Goal: Ask a question: Seek information or help from site administrators or community

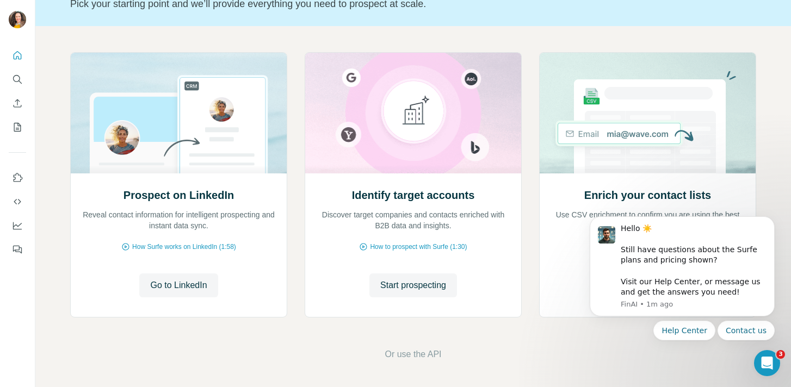
click at [585, 334] on div "Hello ☀️ ​ Still have questions about the Surfe plans and pricing shown? ​ Visi…" at bounding box center [682, 272] width 200 height 136
click at [768, 217] on icon "Dismiss notification" at bounding box center [771, 219] width 6 height 6
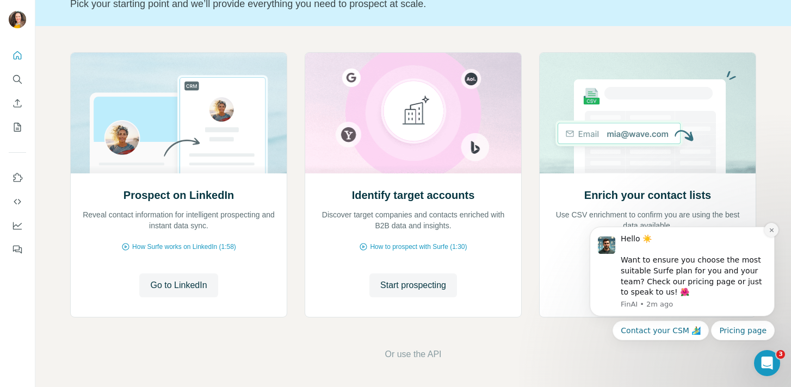
click at [771, 233] on button "Dismiss notification" at bounding box center [771, 230] width 14 height 14
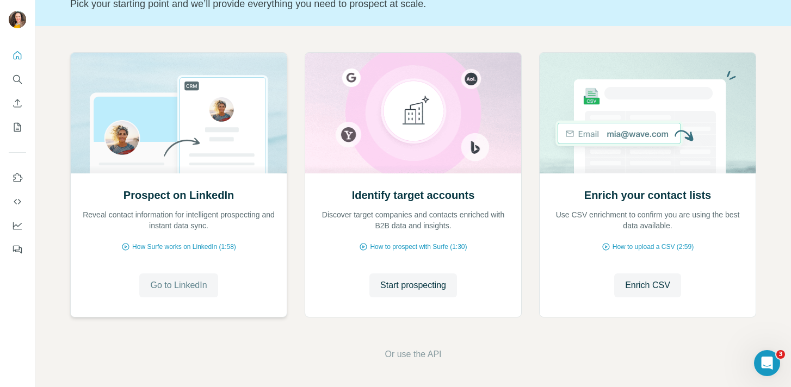
click at [183, 291] on span "Go to LinkedIn" at bounding box center [178, 285] width 57 height 13
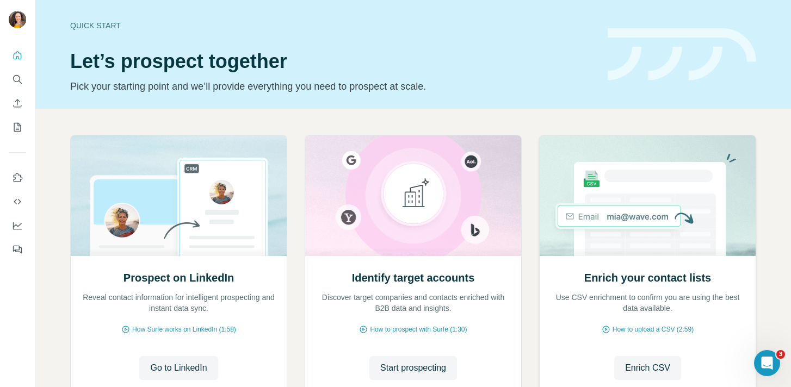
scroll to position [83, 0]
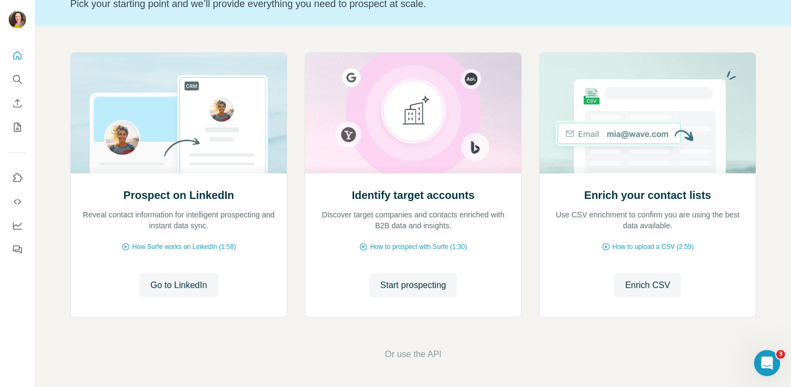
click at [764, 366] on icon "Open Intercom Messenger" at bounding box center [767, 363] width 18 height 18
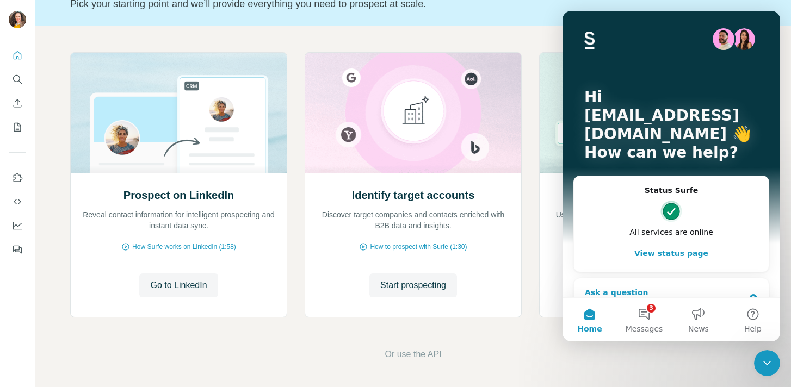
scroll to position [27, 0]
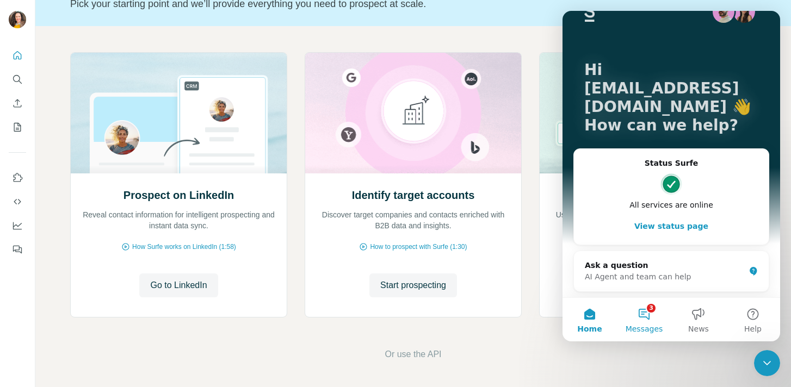
click at [654, 313] on button "3 Messages" at bounding box center [644, 319] width 54 height 43
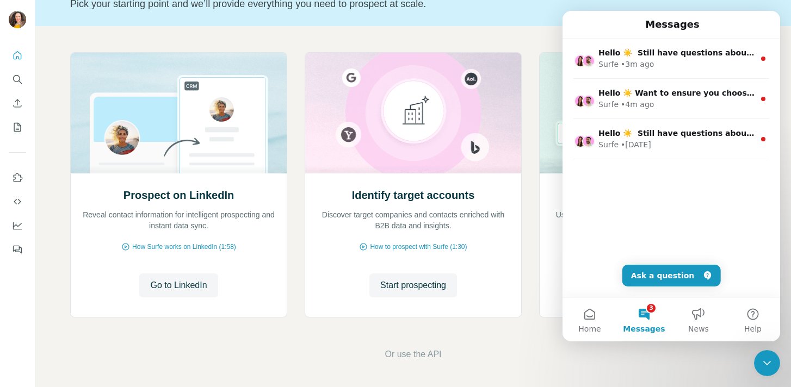
click at [639, 315] on button "3 Messages" at bounding box center [644, 319] width 54 height 43
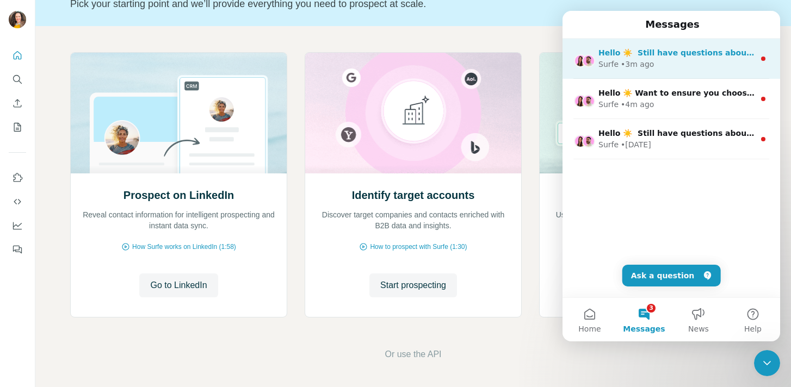
click at [685, 58] on div "Hello ☀️ ​ Still have questions about the Surfe plans and pricing shown? ​ Visi…" at bounding box center [676, 52] width 156 height 11
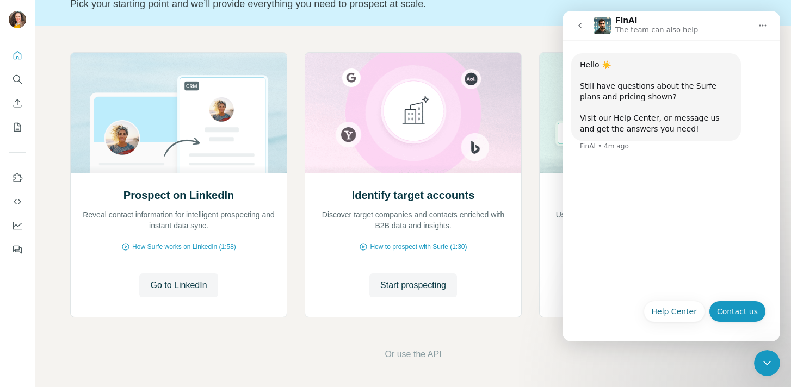
click at [755, 309] on button "Contact us" at bounding box center [736, 312] width 57 height 22
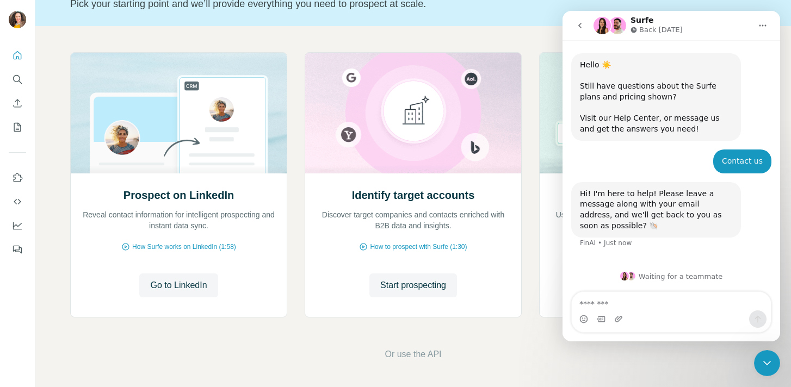
click at [679, 307] on textarea "Message…" at bounding box center [670, 301] width 199 height 18
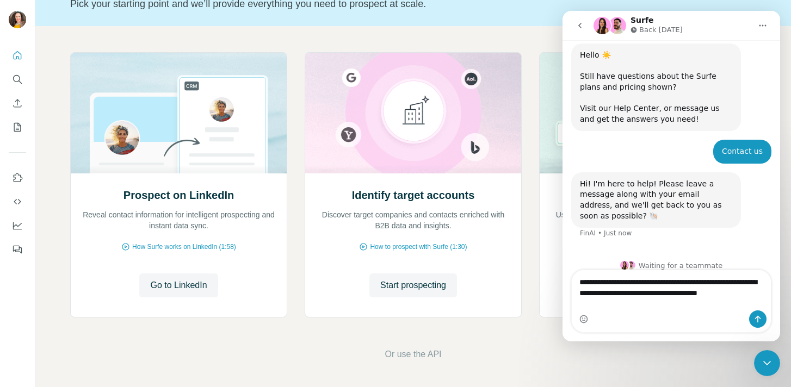
scroll to position [21, 0]
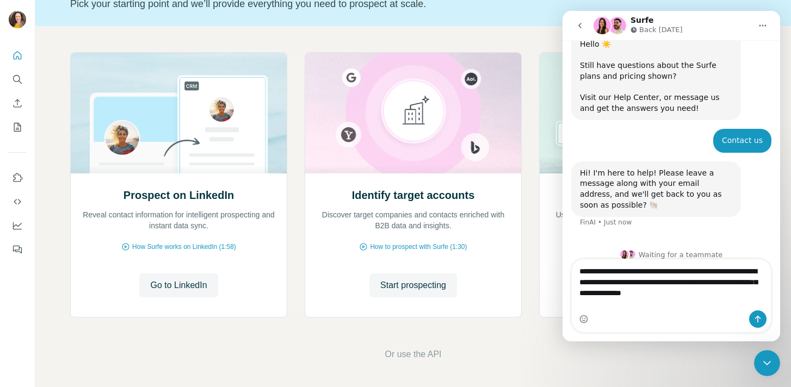
type textarea "**********"
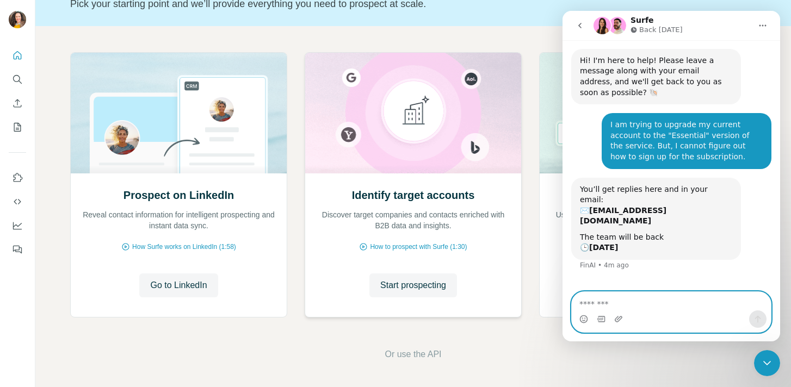
scroll to position [0, 0]
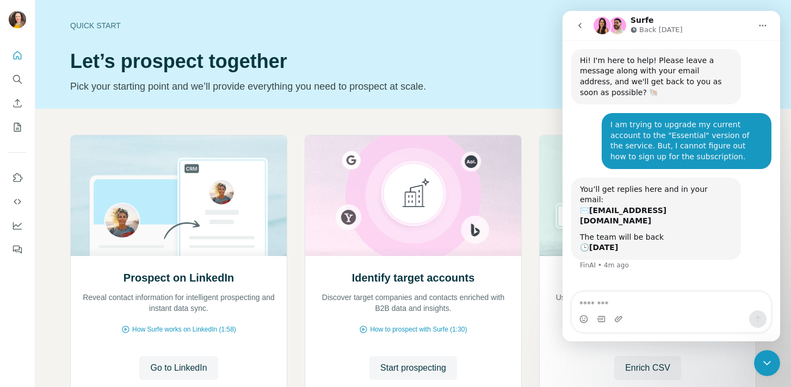
click at [580, 27] on icon "go back" at bounding box center [579, 25] width 3 height 5
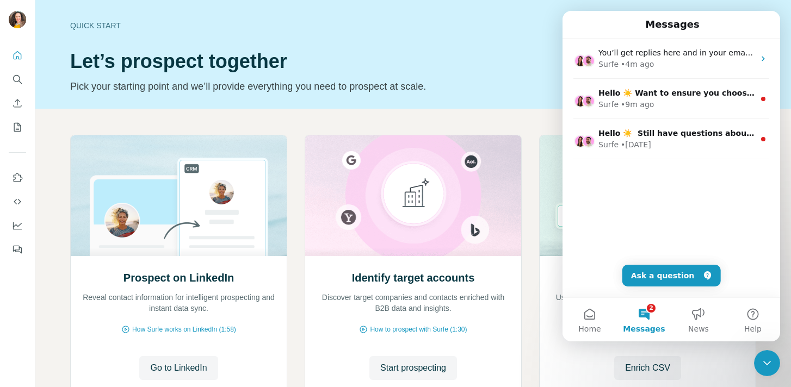
click at [775, 363] on div "Close Intercom Messenger" at bounding box center [767, 363] width 26 height 26
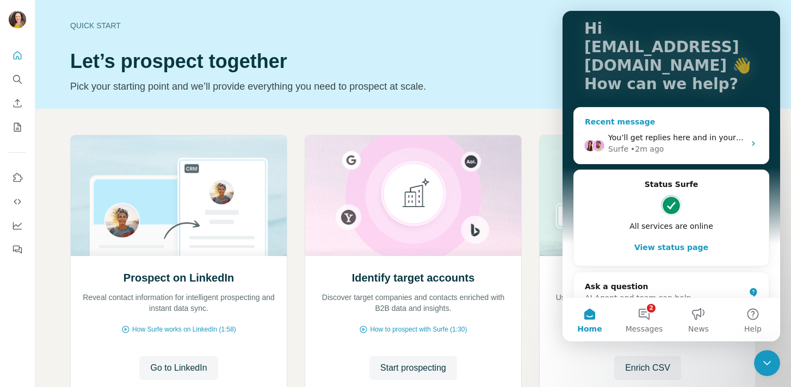
scroll to position [90, 0]
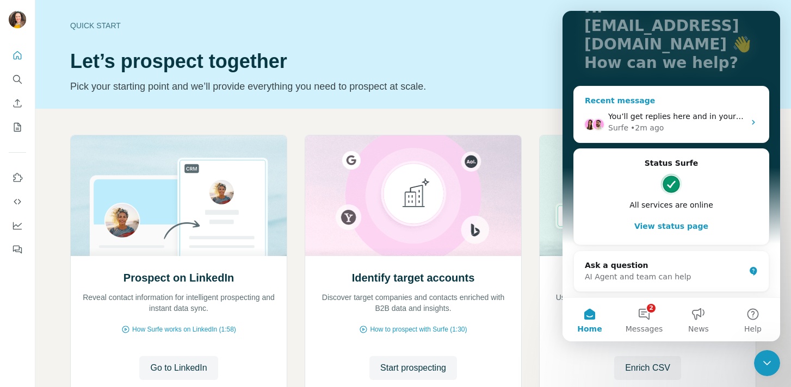
click at [701, 133] on div "Surfe • 2m ago" at bounding box center [676, 127] width 136 height 11
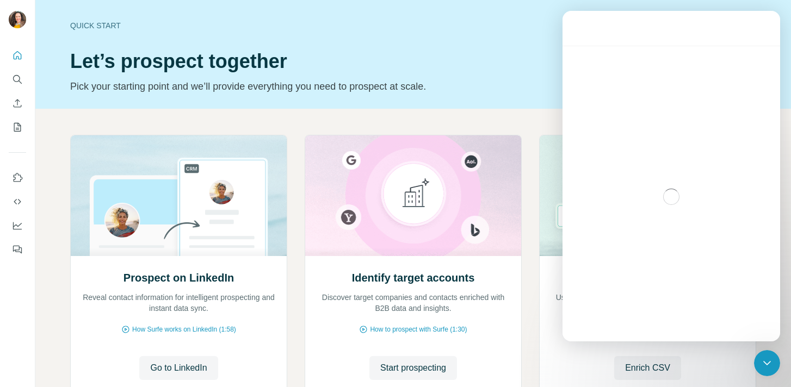
scroll to position [133, 0]
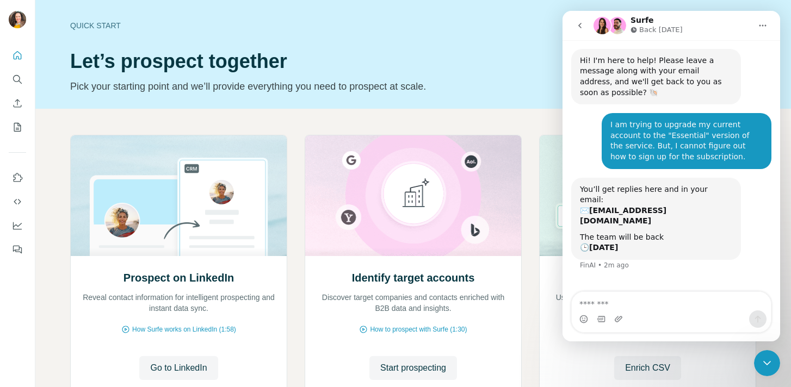
click at [544, 34] on div "Quick start Let’s prospect together Pick your starting point and we’ll provide …" at bounding box center [332, 54] width 524 height 79
click at [582, 27] on icon "go back" at bounding box center [579, 25] width 9 height 9
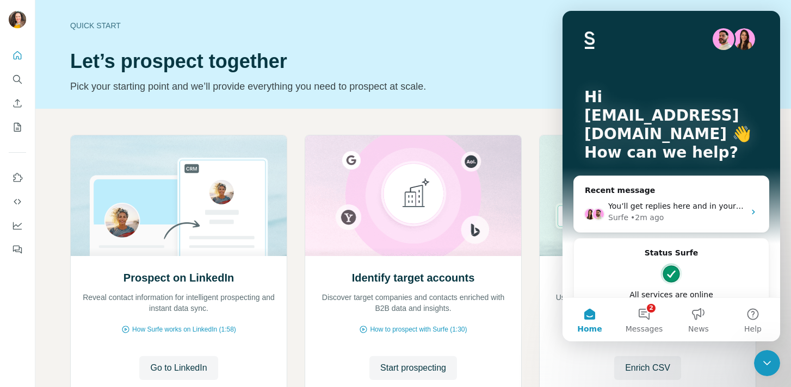
click at [582, 27] on div "Hi lmcgahee@blueivypartners.com 👋 How can we help?" at bounding box center [671, 127] width 196 height 233
click at [758, 368] on div "Close Intercom Messenger" at bounding box center [767, 363] width 26 height 26
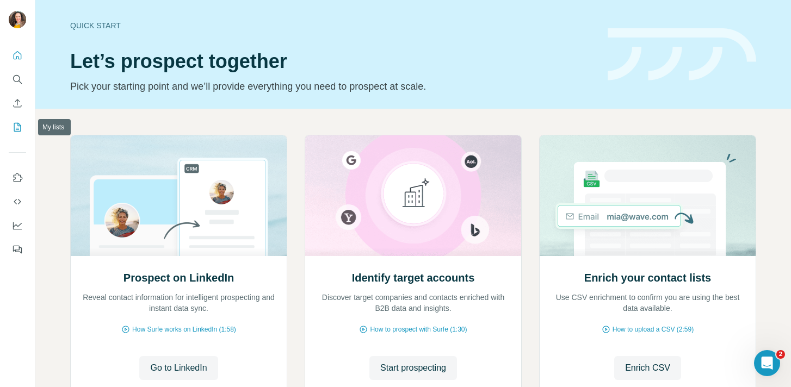
click at [10, 130] on button "My lists" at bounding box center [17, 127] width 17 height 20
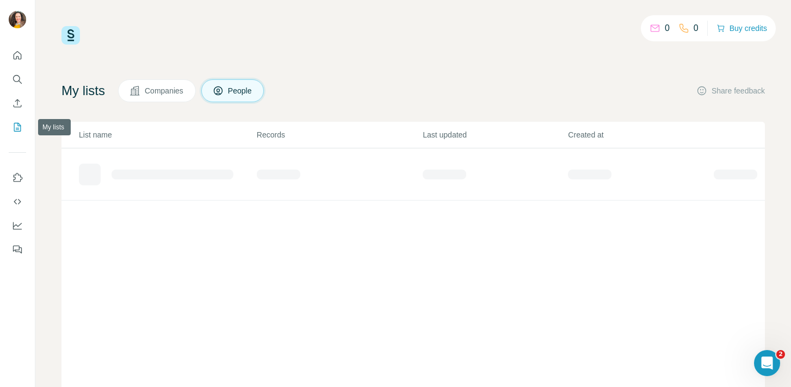
click at [18, 128] on icon "My lists" at bounding box center [17, 127] width 11 height 11
click at [17, 60] on icon "Quick start" at bounding box center [17, 55] width 11 height 11
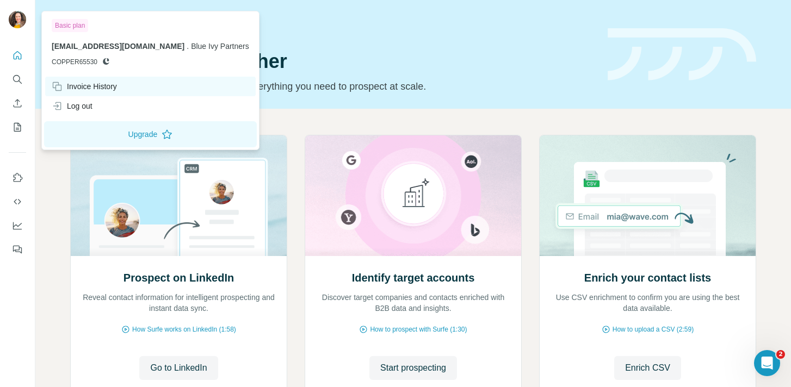
click at [105, 83] on div "Invoice History" at bounding box center [84, 86] width 65 height 11
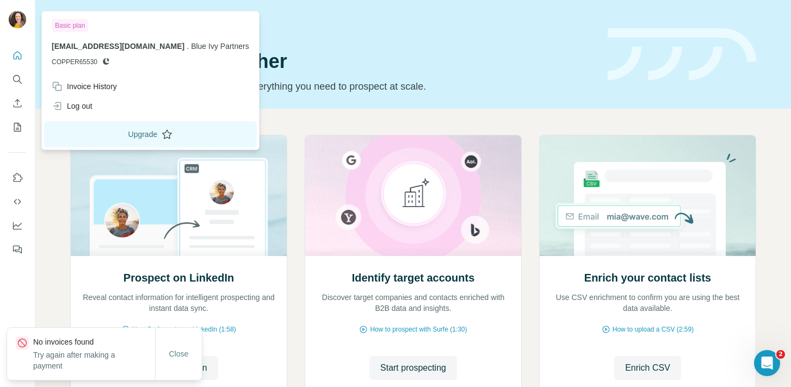
click at [124, 132] on button "Upgrade" at bounding box center [150, 134] width 213 height 26
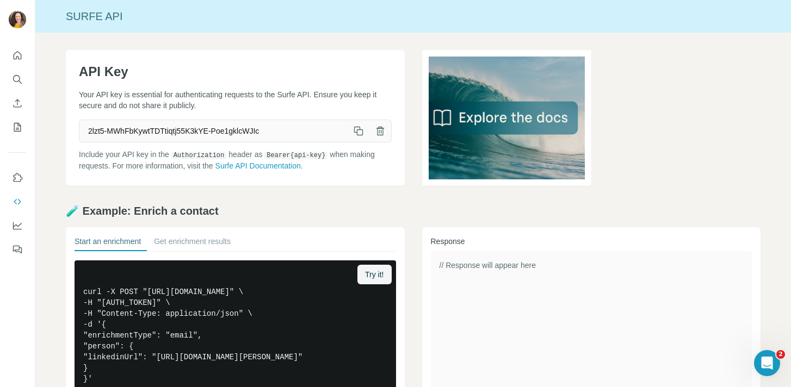
click at [357, 128] on icon "button" at bounding box center [358, 131] width 11 height 11
click at [260, 162] on link "Surfe API Documentation" at bounding box center [257, 165] width 85 height 9
